Goal: Task Accomplishment & Management: Manage account settings

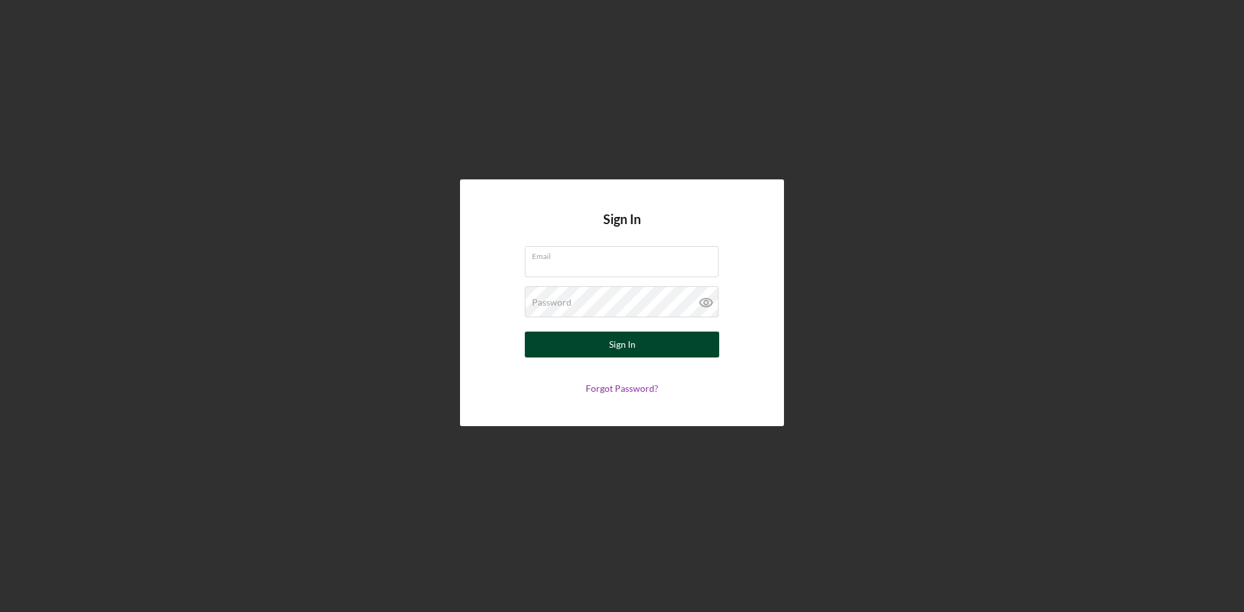
type input "[PERSON_NAME][EMAIL_ADDRESS][DOMAIN_NAME]"
drag, startPoint x: 589, startPoint y: 339, endPoint x: 610, endPoint y: 351, distance: 24.1
click at [590, 339] on button "Sign In" at bounding box center [622, 345] width 194 height 26
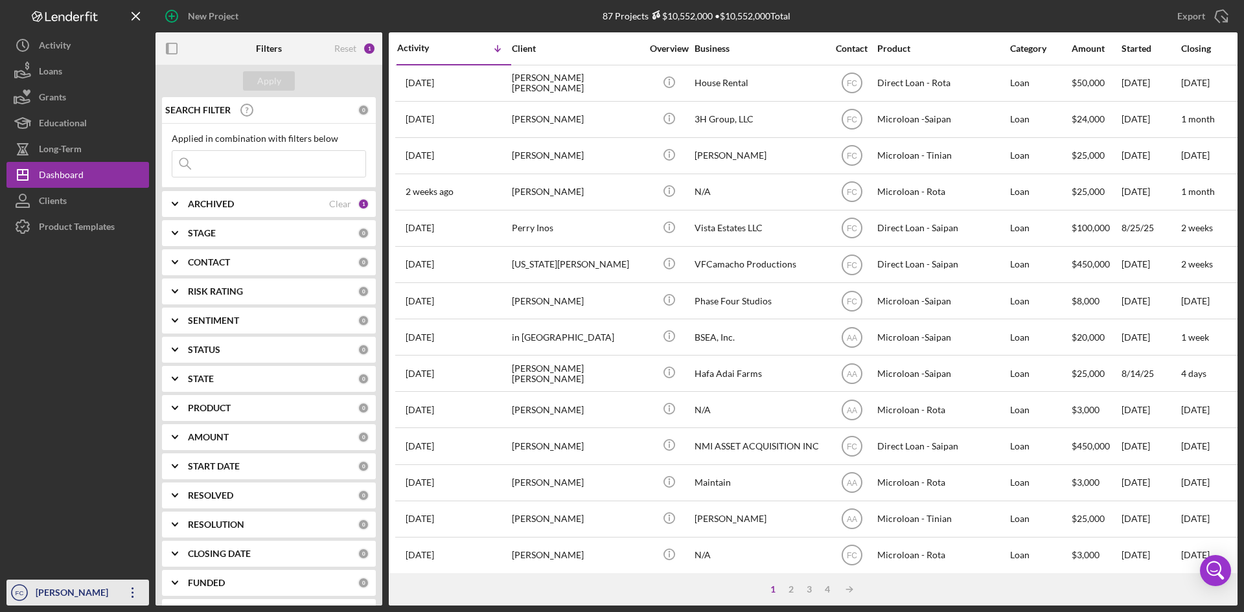
click at [78, 599] on div "[PERSON_NAME]" at bounding box center [74, 594] width 84 height 29
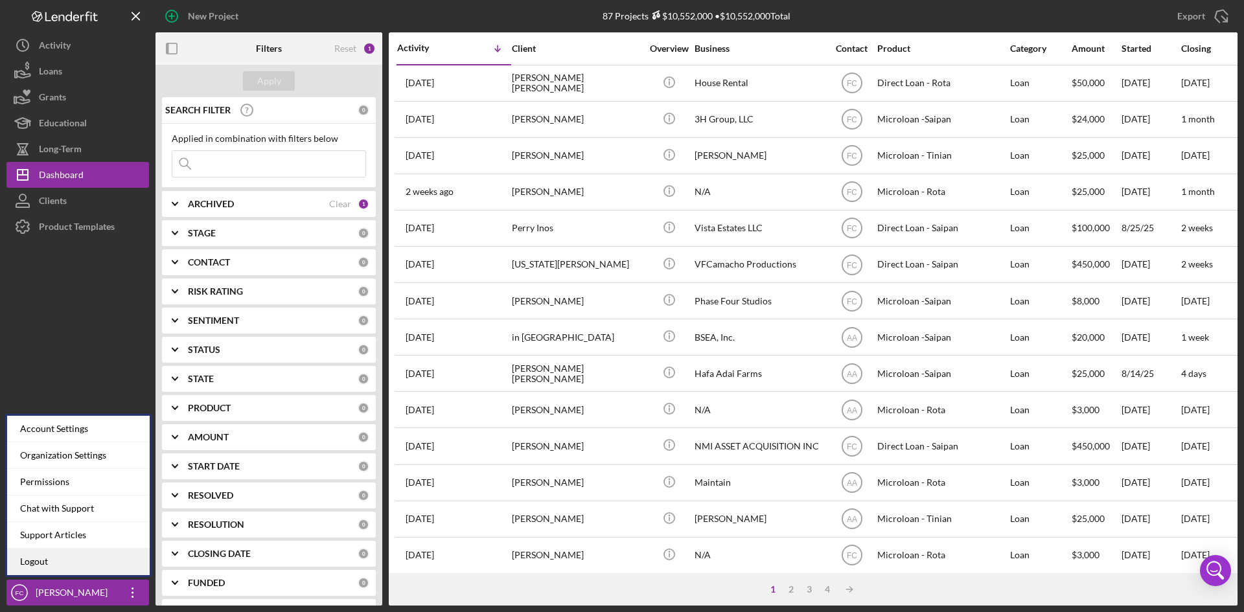
click at [79, 566] on link "Logout" at bounding box center [78, 562] width 143 height 27
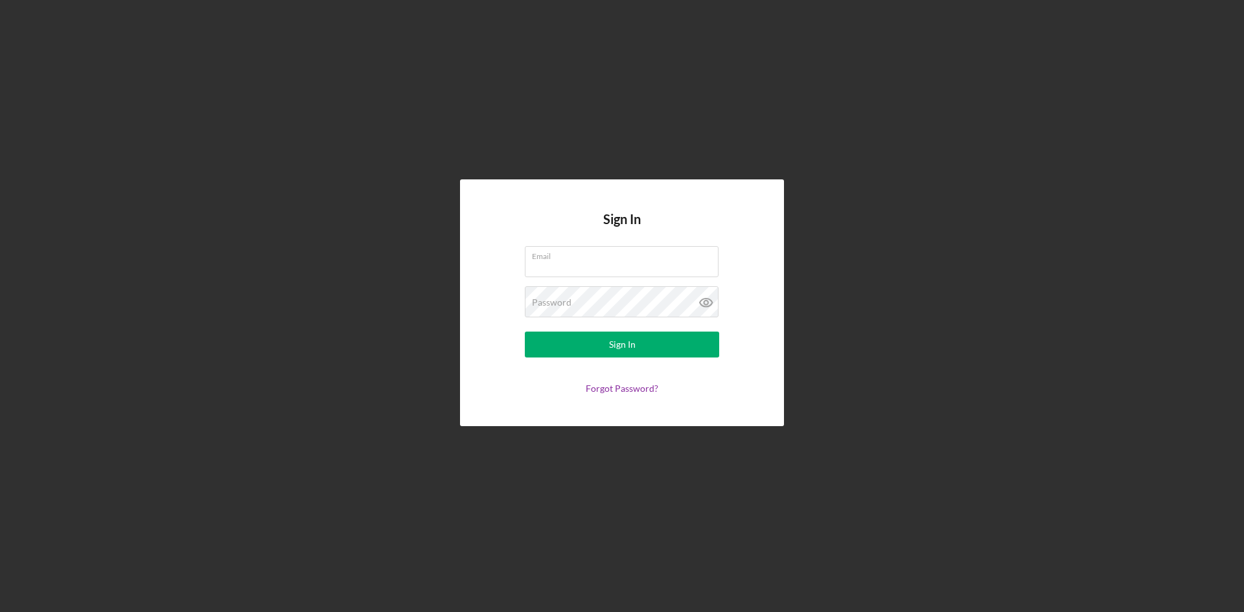
type input "[PERSON_NAME][EMAIL_ADDRESS][DOMAIN_NAME]"
